Goal: Task Accomplishment & Management: Manage account settings

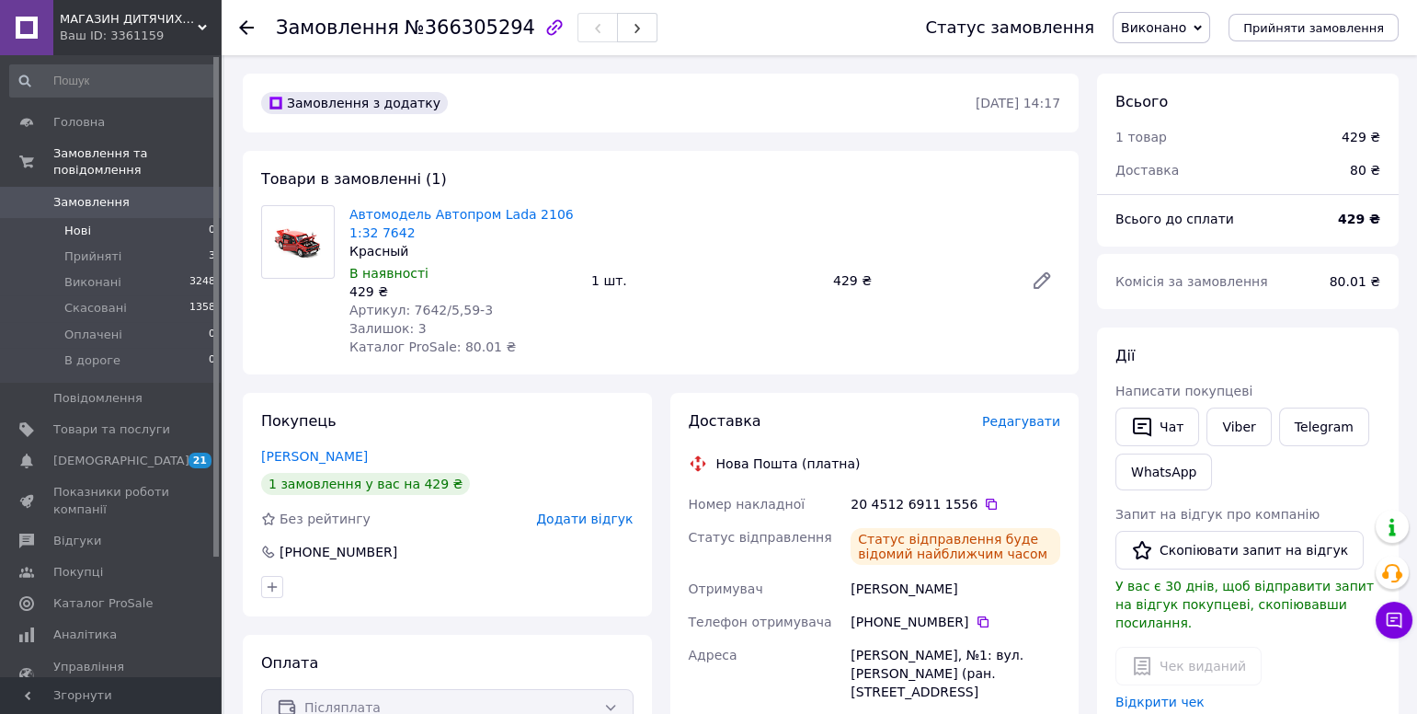
click at [106, 226] on li "Нові 0" at bounding box center [113, 231] width 226 height 26
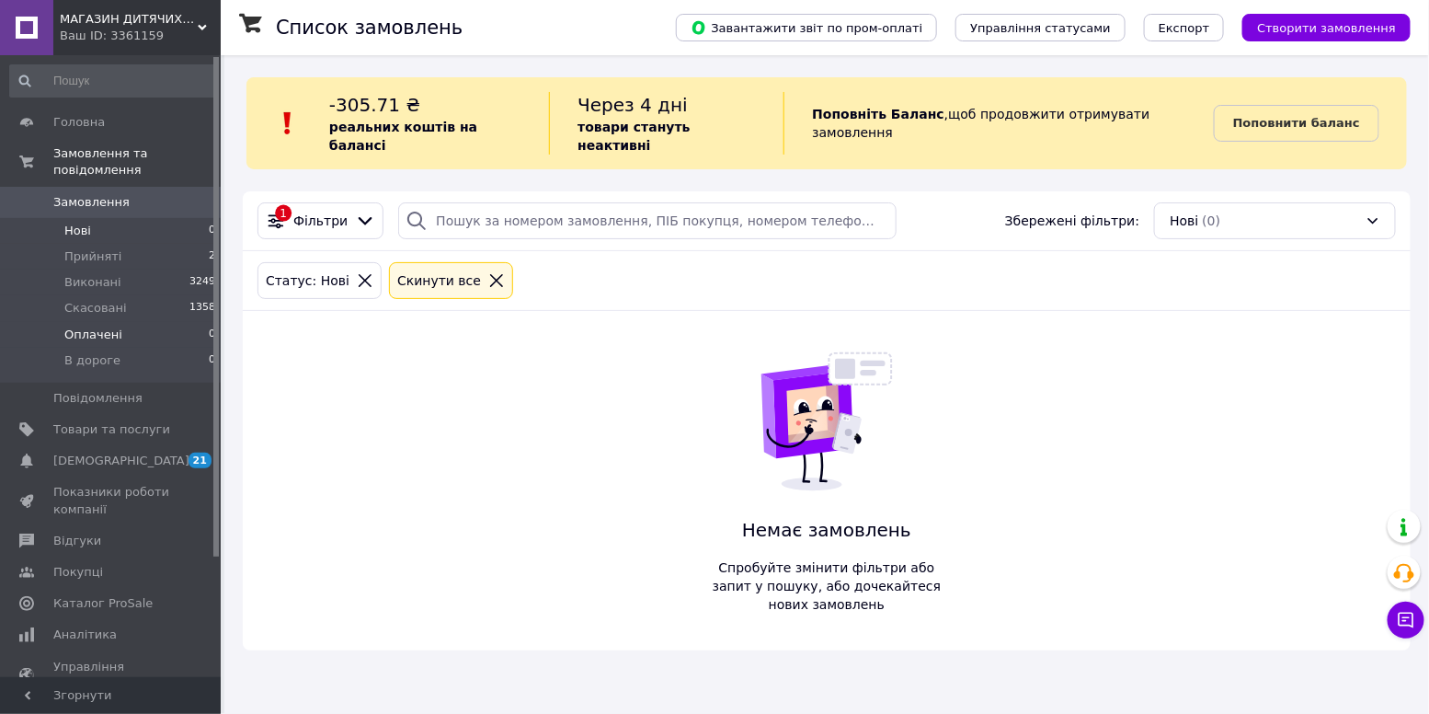
click at [139, 328] on li "Оплачені 0" at bounding box center [113, 335] width 226 height 26
click at [141, 15] on span "МАГАЗИН ДИТЯЧИХ [PERSON_NAME] ТА КОНСТРУКТОРІВ" at bounding box center [129, 19] width 138 height 17
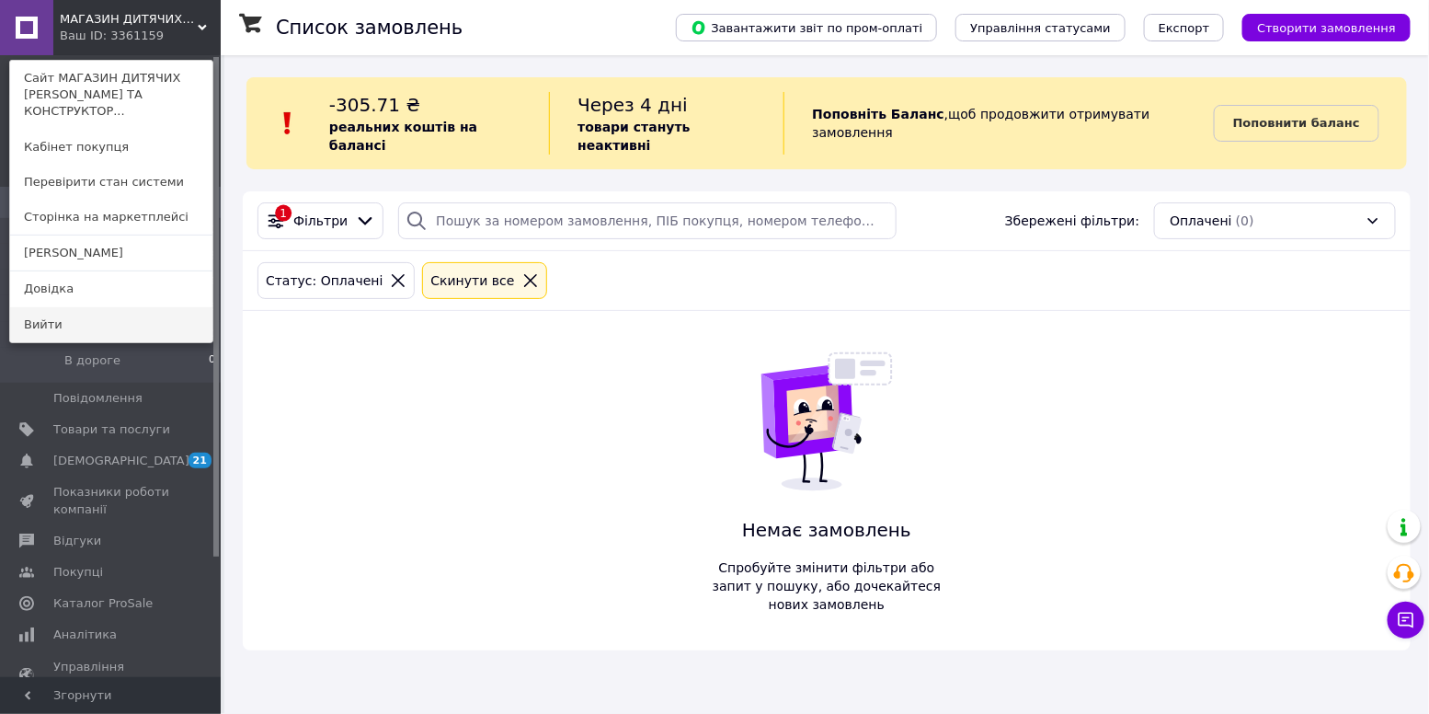
click at [35, 310] on link "Вийти" at bounding box center [111, 324] width 202 height 35
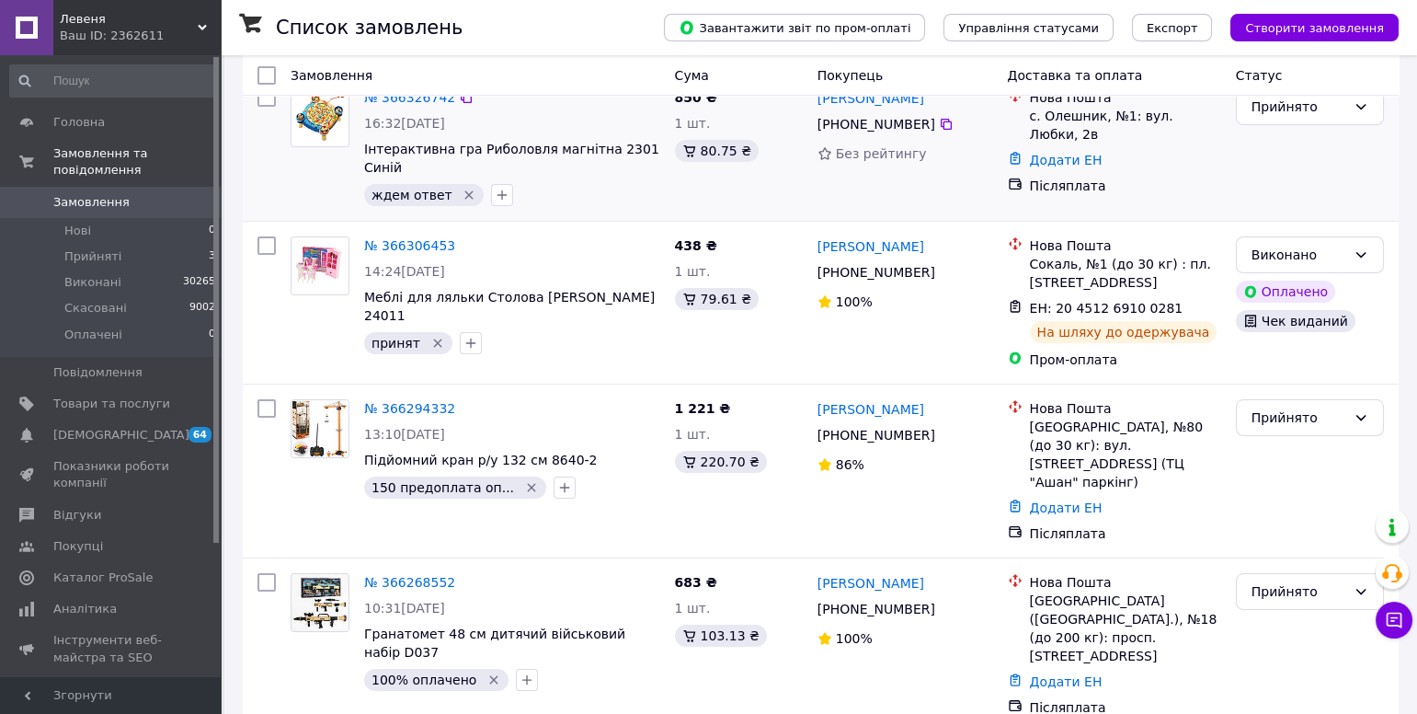
scroll to position [305, 0]
